Goal: Check status: Check status

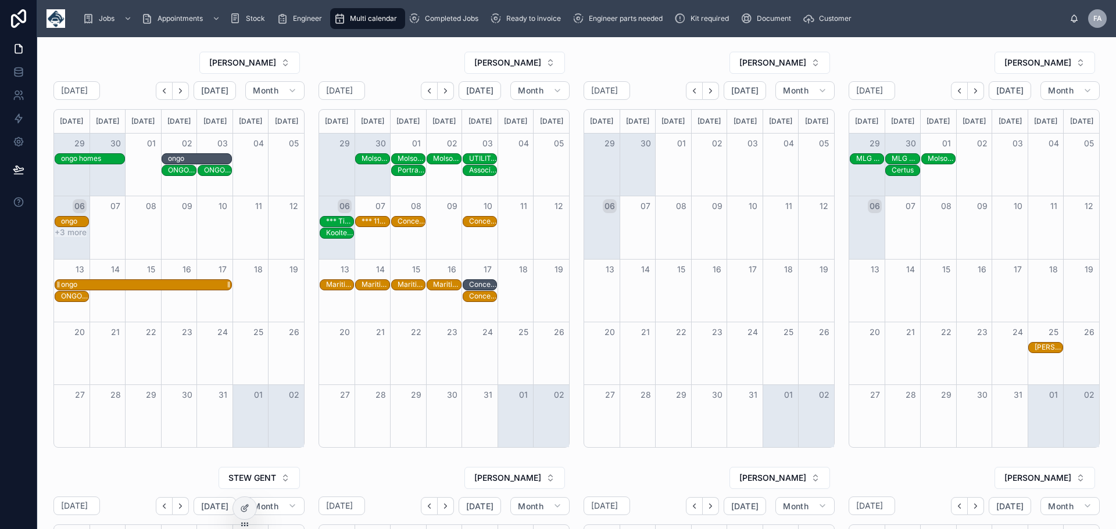
click at [88, 282] on div "ongo" at bounding box center [146, 285] width 170 height 10
click at [80, 280] on div "ongo" at bounding box center [146, 285] width 170 height 10
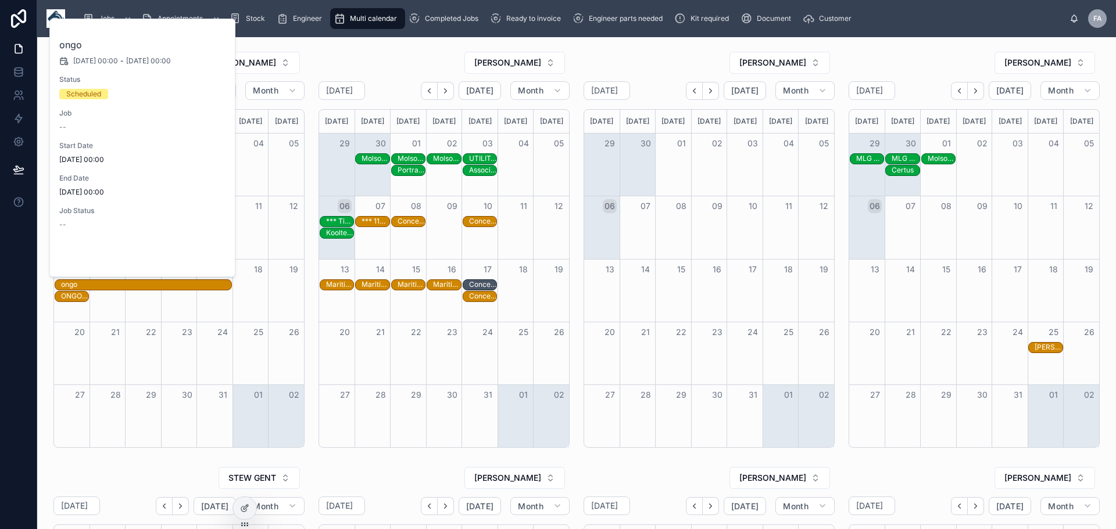
click at [208, 259] on button "Open" at bounding box center [202, 257] width 51 height 19
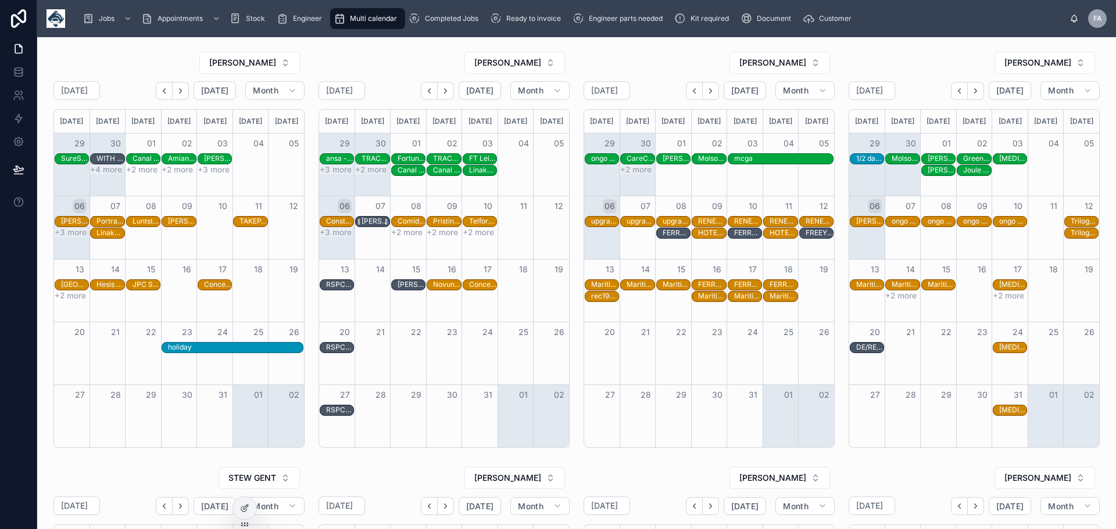
click at [379, 222] on div "[PERSON_NAME] - appointment" at bounding box center [374, 221] width 27 height 9
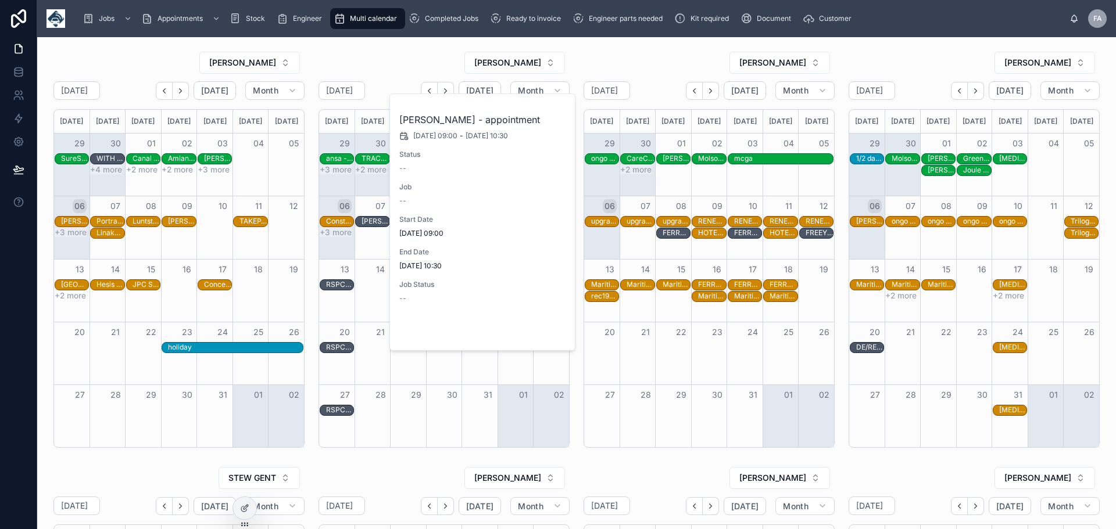
click at [542, 328] on span "Open" at bounding box center [535, 331] width 21 height 10
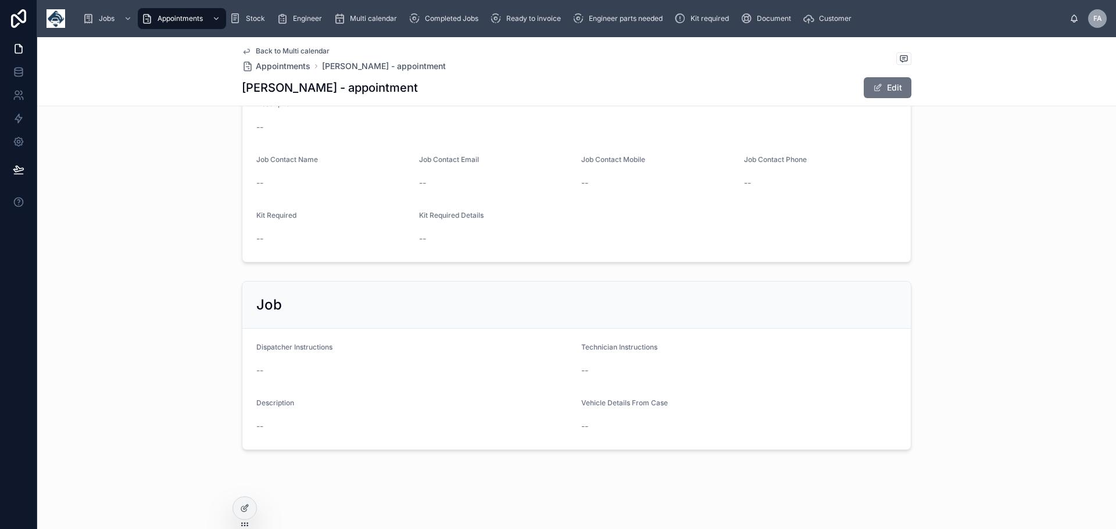
scroll to position [310, 0]
